Goal: Find specific page/section: Find specific page/section

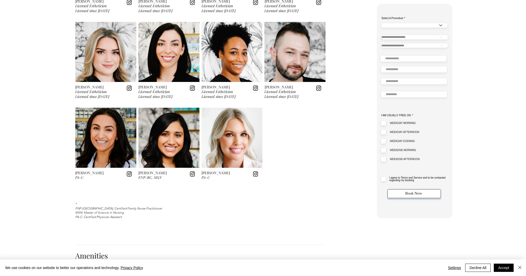
scroll to position [693, 0]
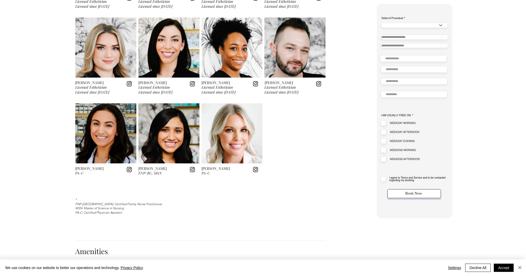
click at [192, 131] on img at bounding box center [168, 133] width 61 height 60
click at [162, 141] on img at bounding box center [168, 133] width 61 height 60
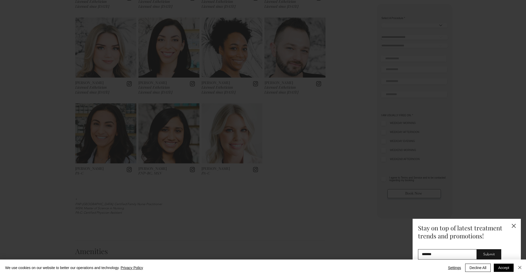
scroll to position [0, 0]
click at [516, 226] on icon "Back to site" at bounding box center [514, 226] width 4 height 4
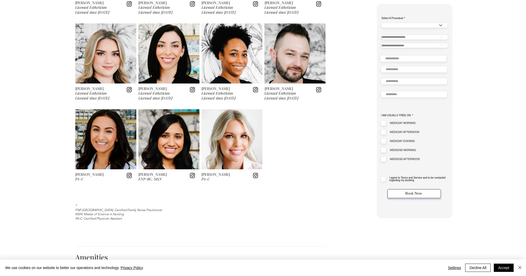
scroll to position [683, 0]
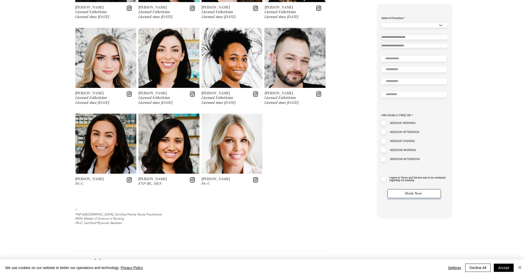
click at [159, 137] on img at bounding box center [168, 144] width 61 height 60
click at [178, 151] on img at bounding box center [168, 144] width 61 height 60
drag, startPoint x: 166, startPoint y: 121, endPoint x: 170, endPoint y: 152, distance: 31.7
click at [166, 121] on img at bounding box center [168, 144] width 61 height 60
click at [170, 153] on img at bounding box center [168, 144] width 61 height 60
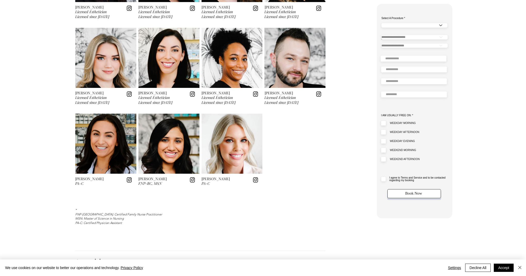
click at [168, 146] on img at bounding box center [168, 144] width 61 height 60
click at [274, 134] on div "[PERSON_NAME] Licensed Esthetician Licensed since [DATE] [PERSON_NAME] Licensed…" at bounding box center [200, 71] width 251 height 258
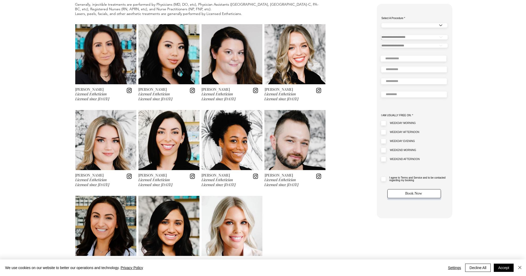
scroll to position [622, 0]
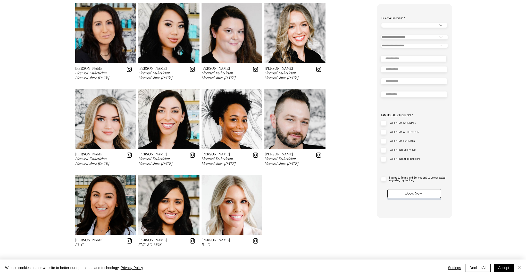
click at [172, 186] on img at bounding box center [168, 205] width 61 height 60
